Goal: Complete application form

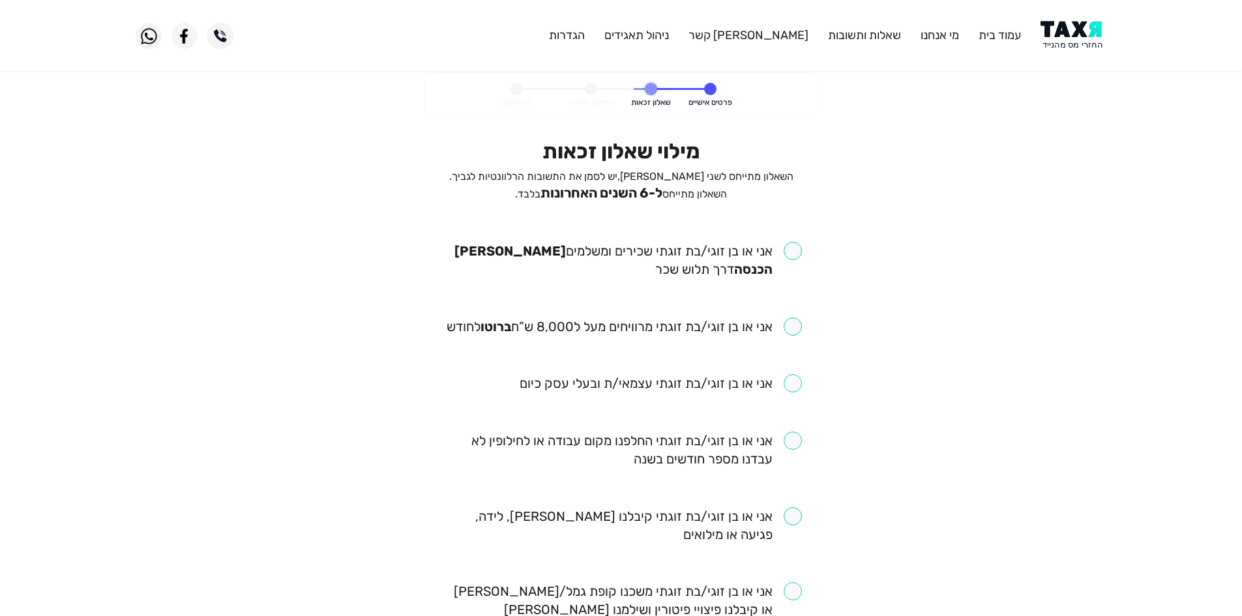
click at [796, 255] on input "checkbox" at bounding box center [621, 260] width 361 height 37
checkbox input "true"
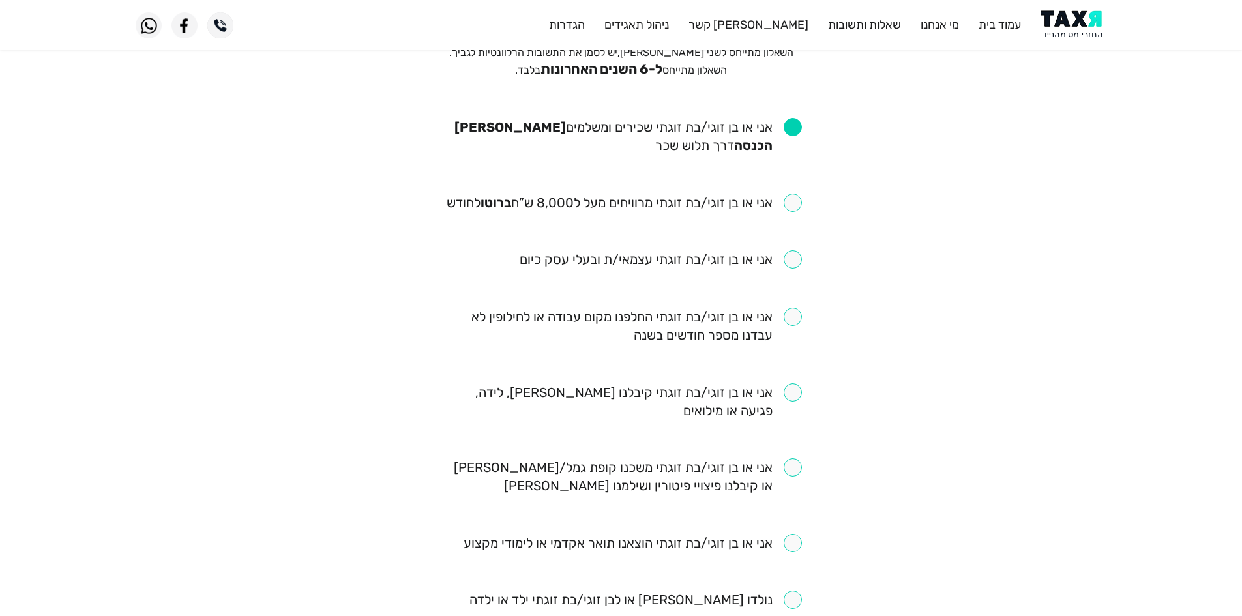
scroll to position [130, 0]
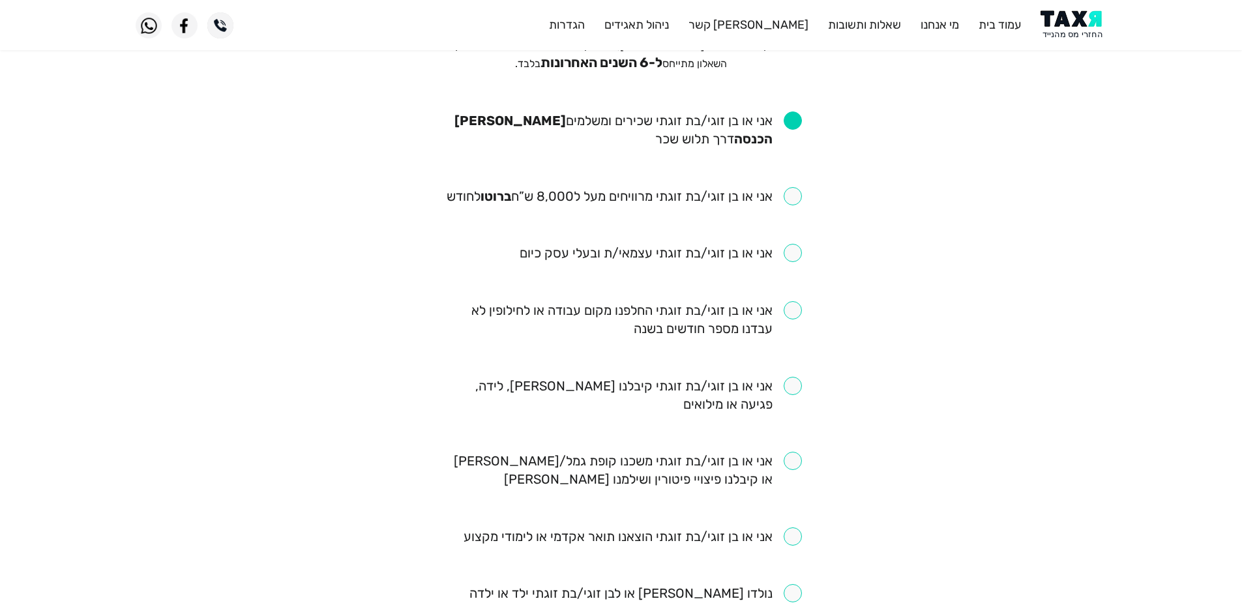
click at [778, 189] on input "checkbox" at bounding box center [624, 196] width 355 height 18
checkbox input "true"
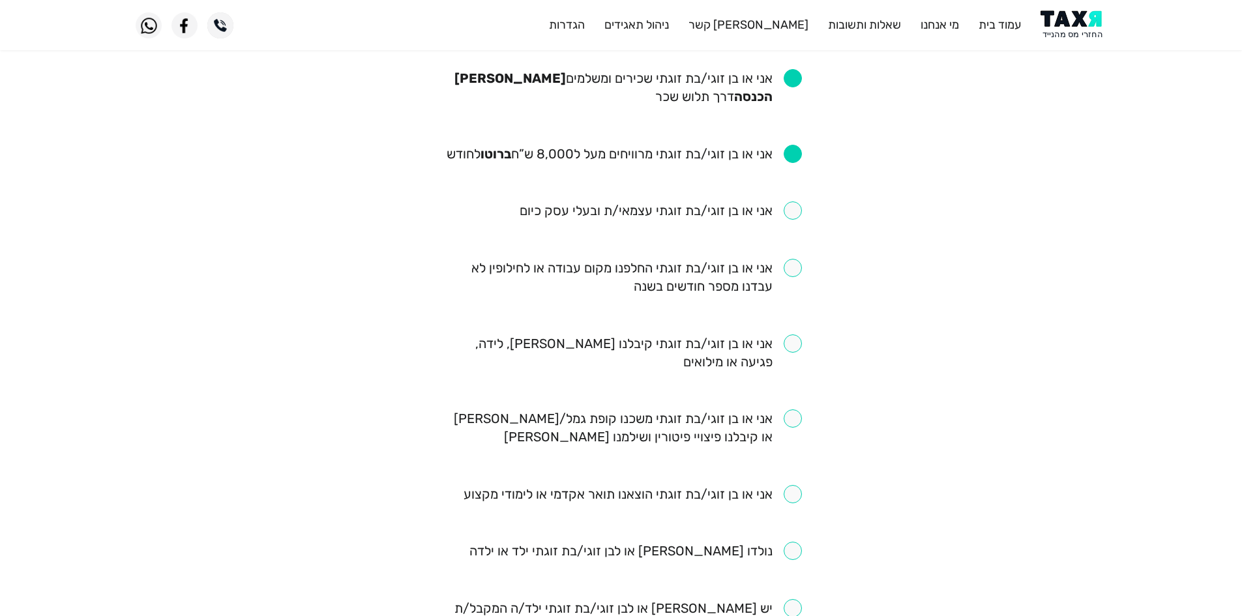
scroll to position [196, 0]
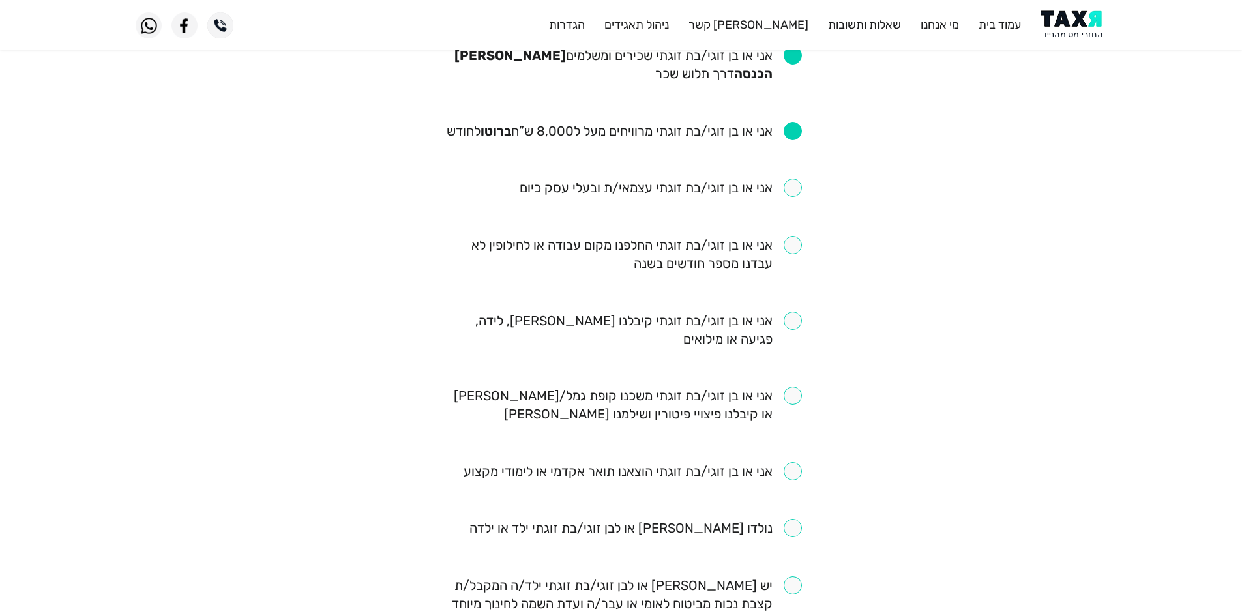
click at [793, 244] on input "checkbox" at bounding box center [621, 254] width 361 height 37
checkbox input "true"
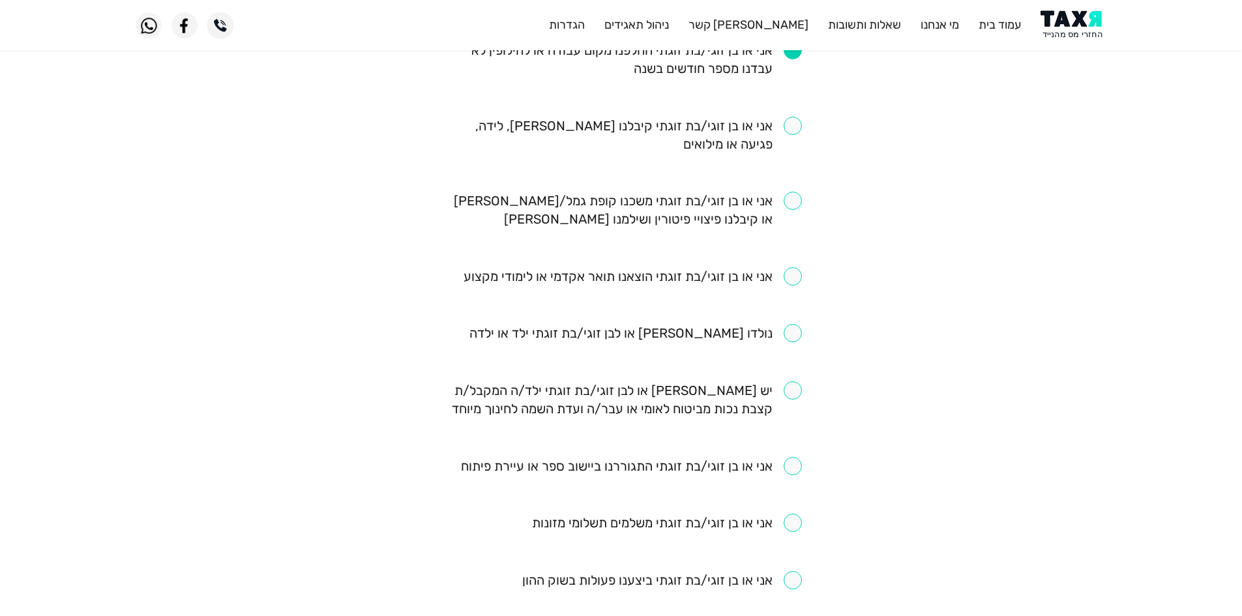
scroll to position [391, 0]
click at [799, 203] on input "checkbox" at bounding box center [621, 209] width 361 height 37
checkbox input "true"
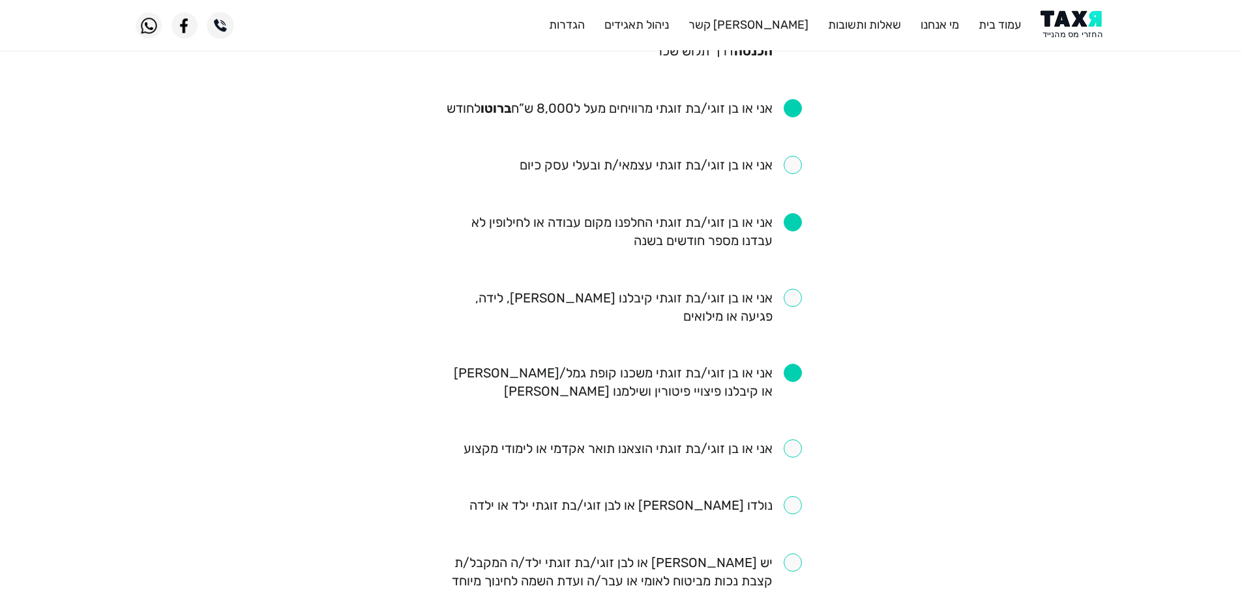
scroll to position [196, 0]
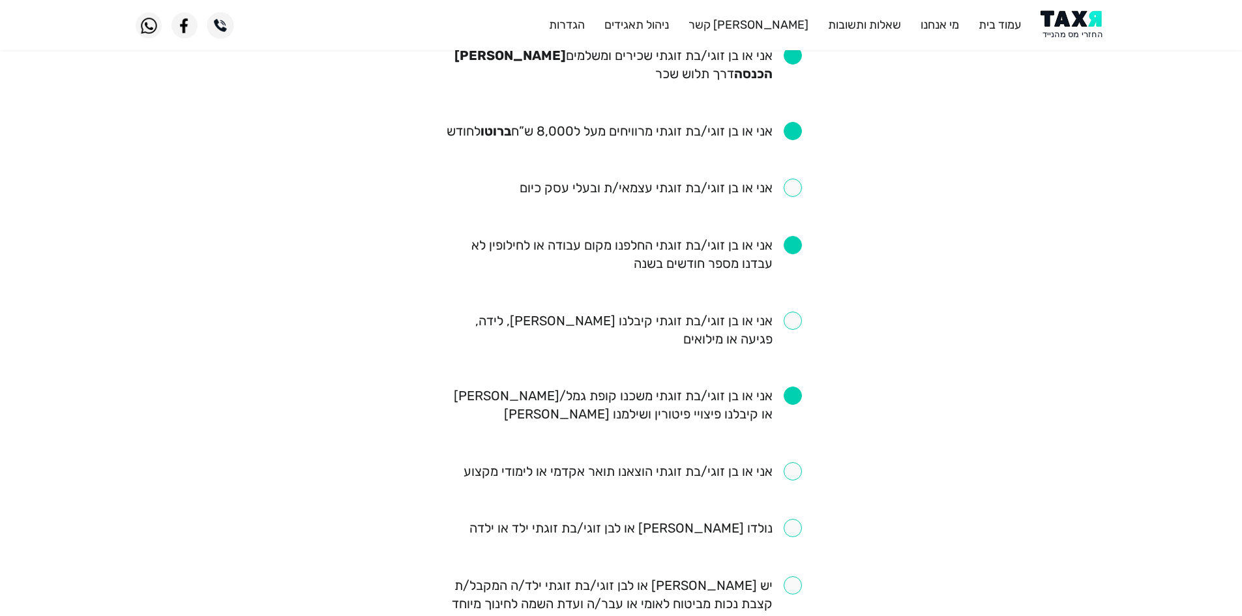
click at [787, 321] on input "checkbox" at bounding box center [621, 330] width 361 height 37
checkbox input "true"
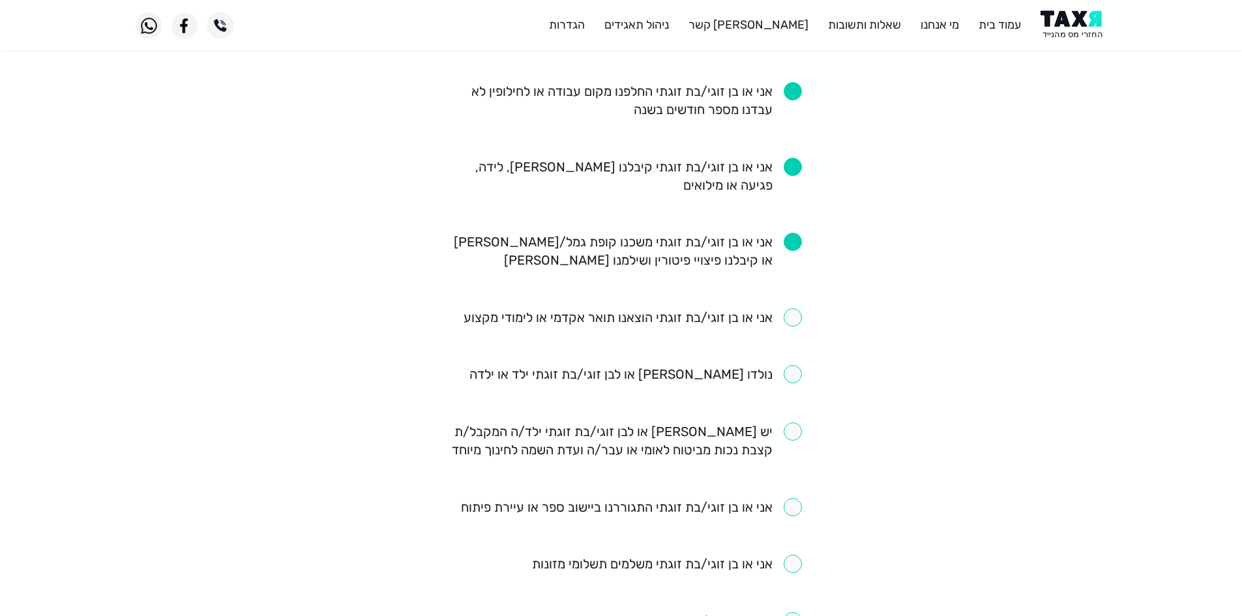
scroll to position [391, 0]
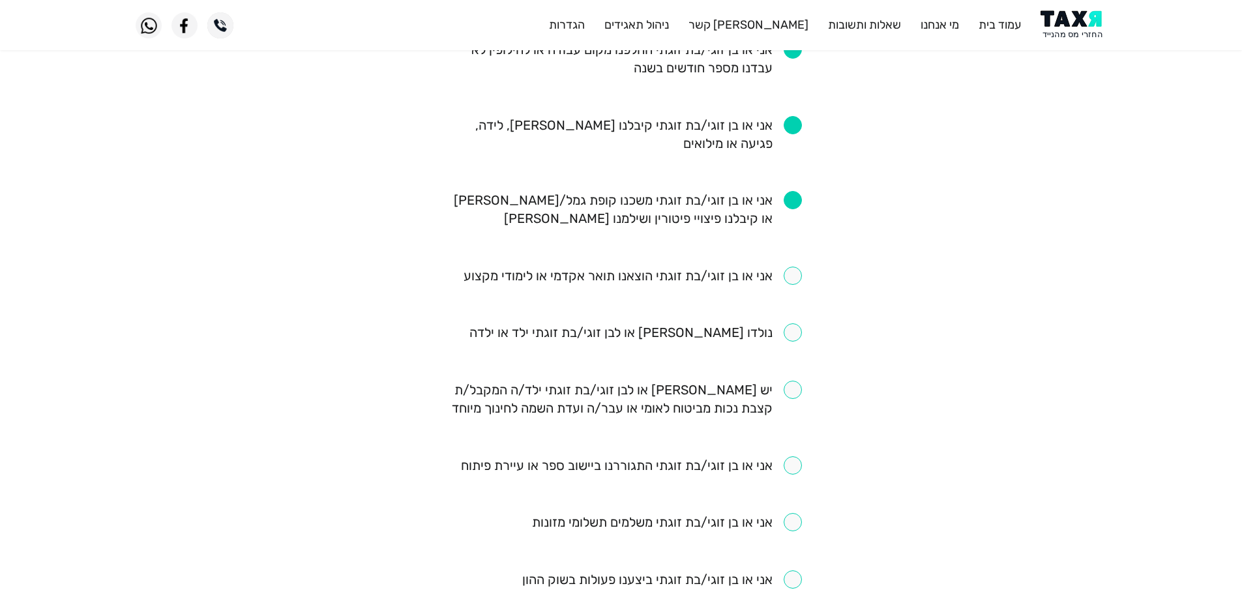
click at [773, 332] on input "checkbox" at bounding box center [635, 332] width 332 height 18
checkbox input "true"
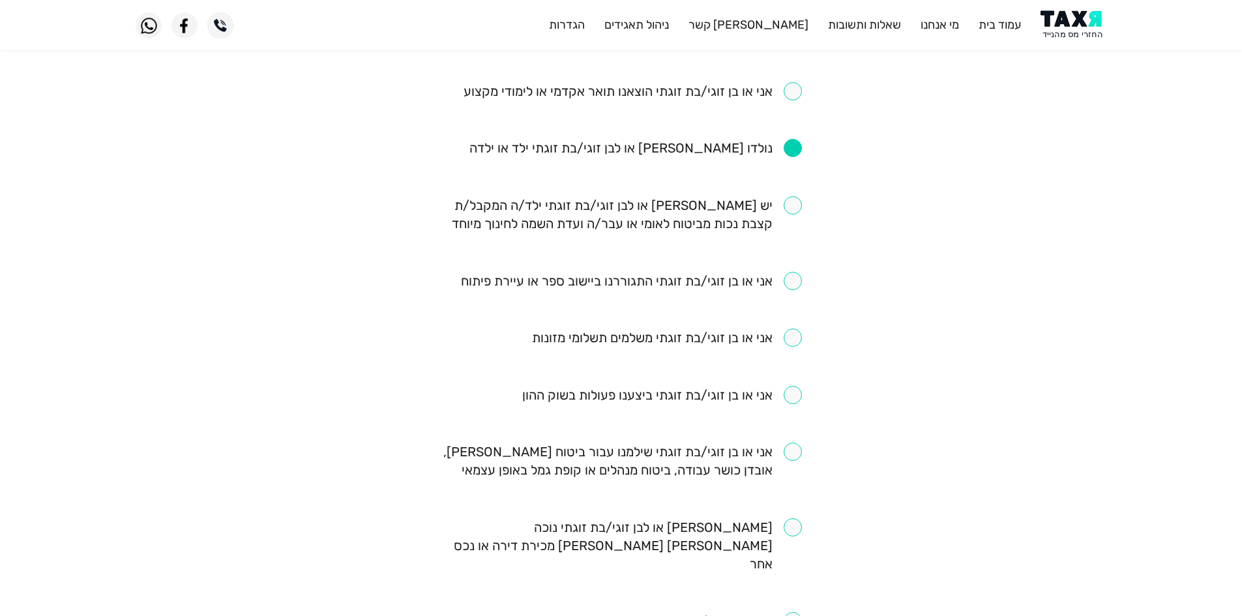
scroll to position [456, 0]
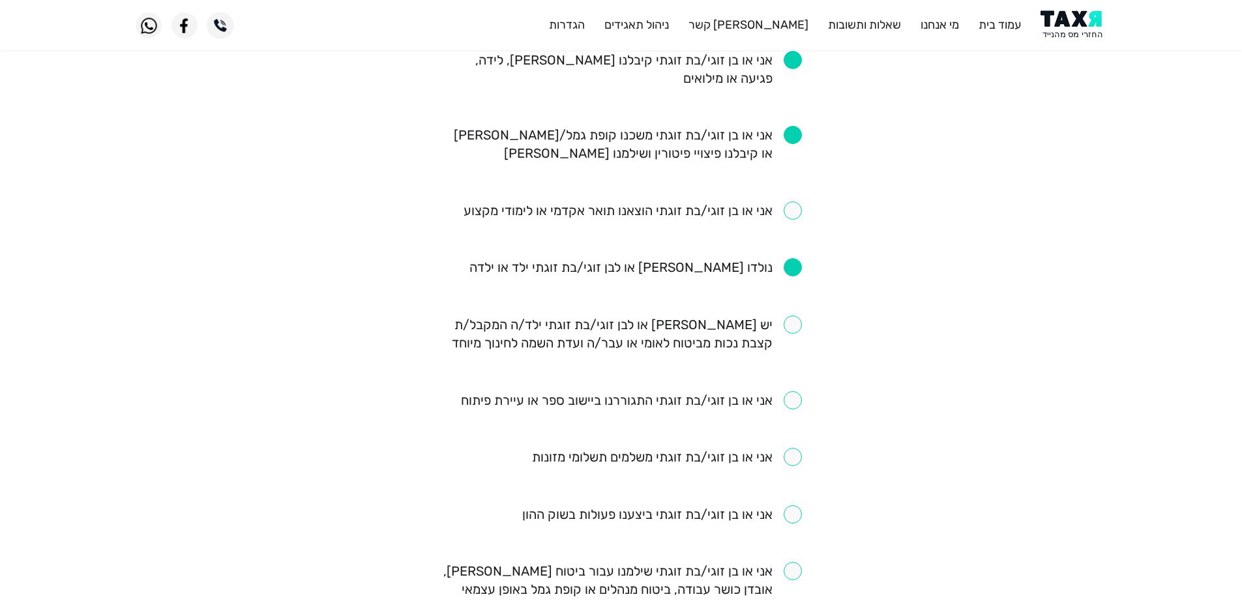
click at [590, 211] on input "checkbox" at bounding box center [633, 210] width 338 height 18
checkbox input "true"
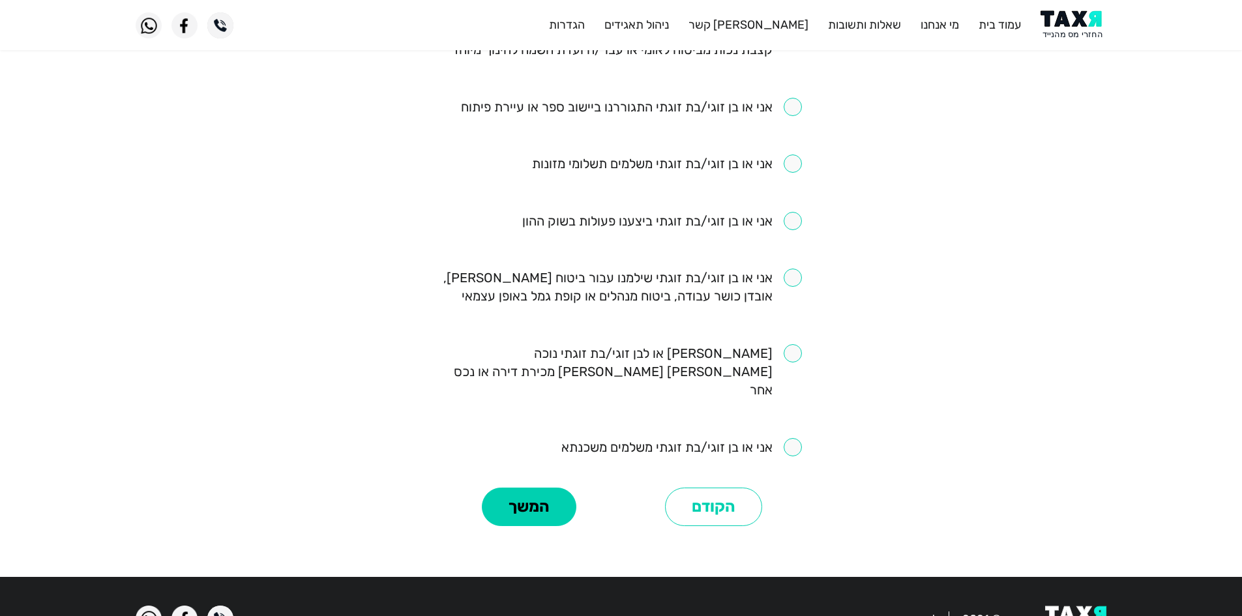
scroll to position [778, 0]
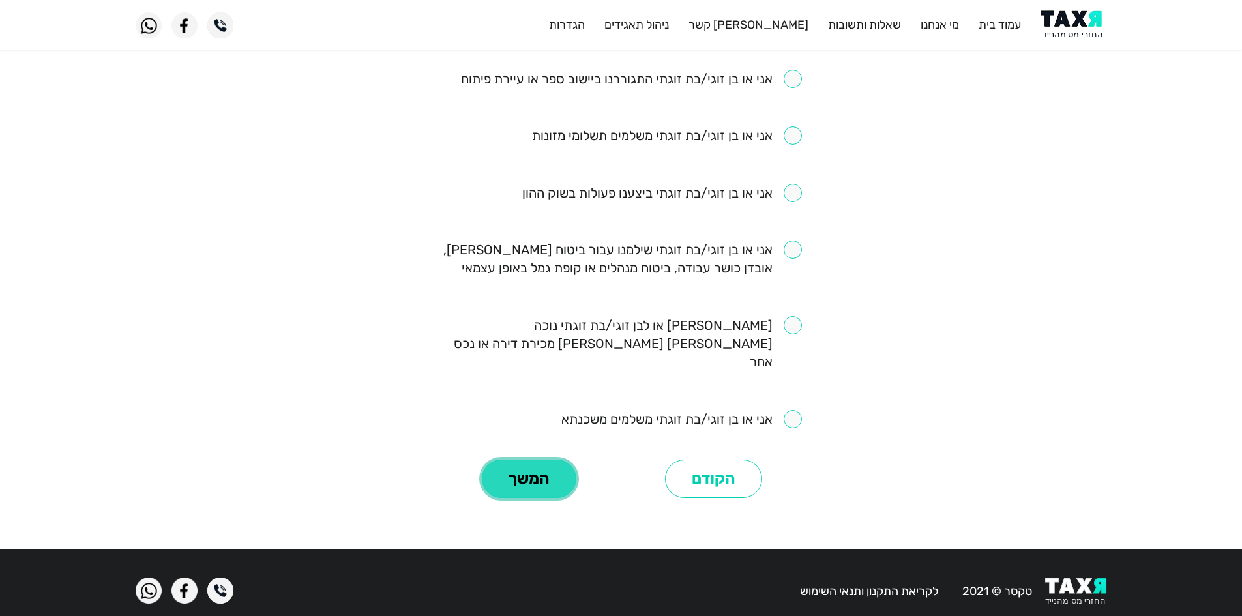
click at [525, 460] on button "המשך" at bounding box center [529, 479] width 95 height 39
